Goal: Information Seeking & Learning: Check status

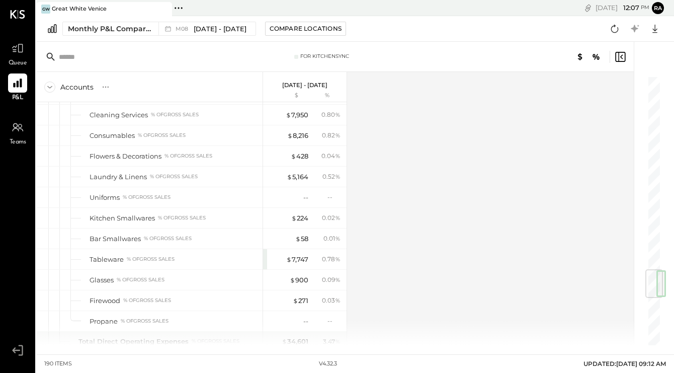
scroll to position [1632, 0]
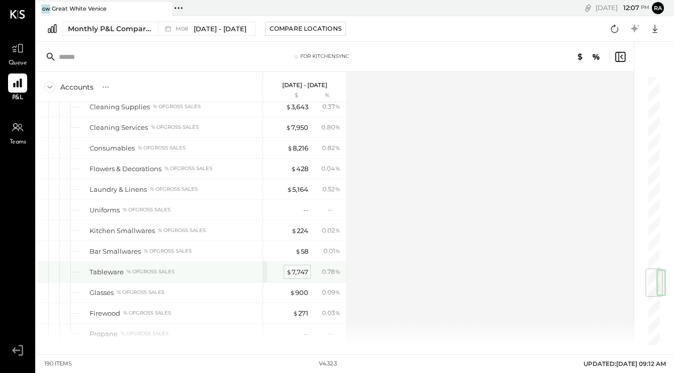
click at [296, 269] on div "$ 7,747" at bounding box center [297, 272] width 22 height 10
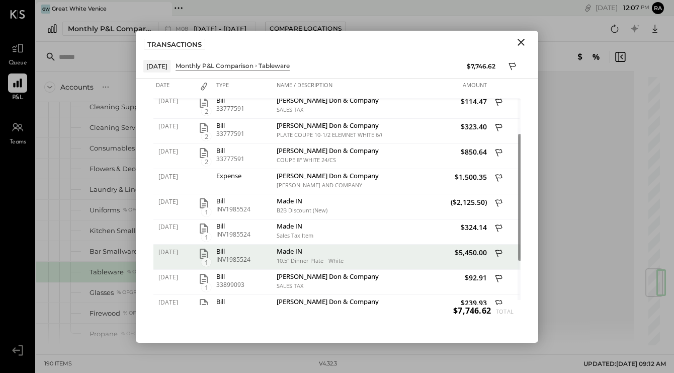
click at [486, 263] on div "$5,450.00" at bounding box center [436, 256] width 108 height 25
click at [500, 250] on icon at bounding box center [498, 253] width 7 height 8
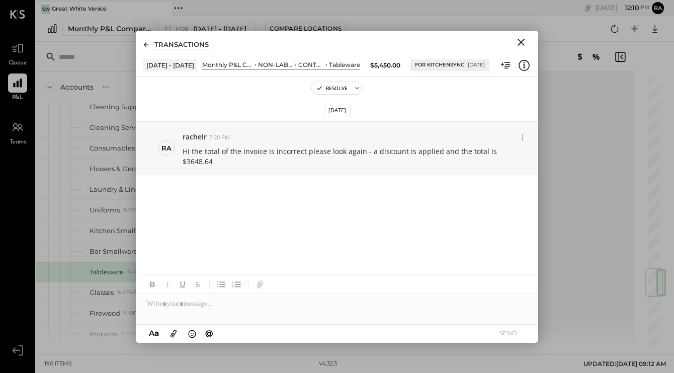
click at [522, 41] on icon "Close" at bounding box center [521, 42] width 7 height 7
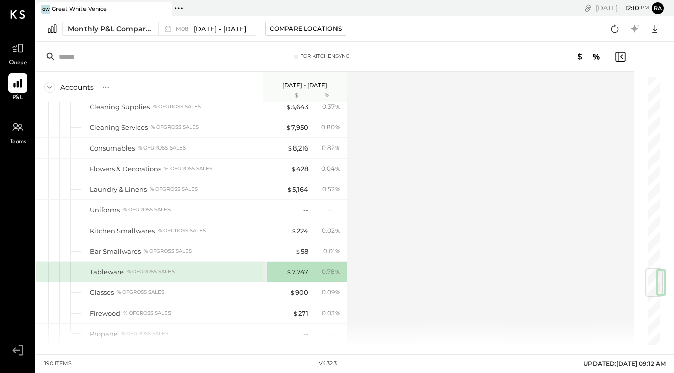
click at [309, 275] on div "$ 7,747 0.78 %" at bounding box center [305, 272] width 75 height 20
click at [309, 274] on div "$ 7,747 0.78 %" at bounding box center [305, 272] width 75 height 20
click at [291, 271] on span "$" at bounding box center [289, 272] width 6 height 8
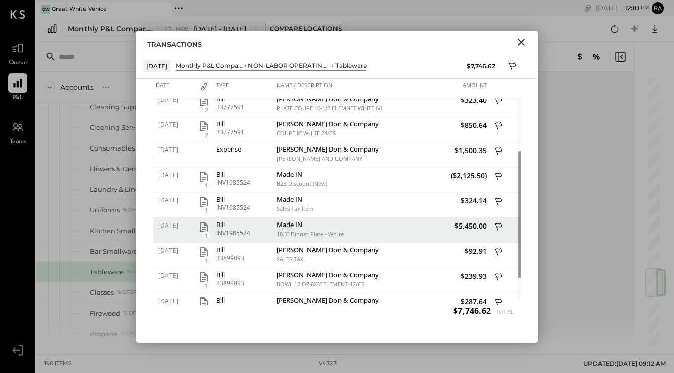
click at [475, 228] on span "$5,450.00" at bounding box center [435, 226] width 103 height 10
click at [203, 229] on icon "button" at bounding box center [204, 227] width 8 height 10
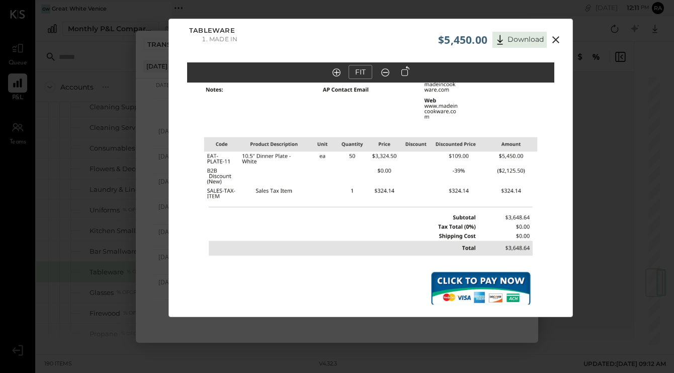
click at [552, 41] on icon at bounding box center [556, 40] width 12 height 12
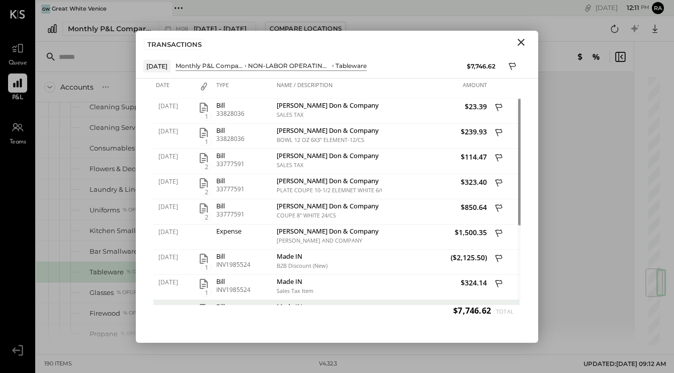
click at [523, 33] on div "TRANSACTIONS" at bounding box center [337, 42] width 402 height 23
click at [522, 40] on icon "Close" at bounding box center [521, 42] width 12 height 12
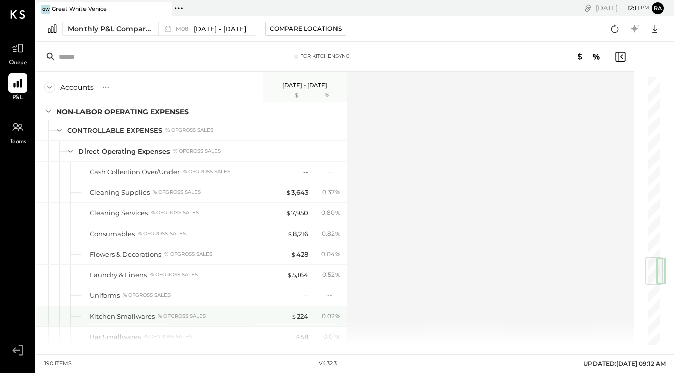
scroll to position [1532, 0]
